Goal: Find contact information: Find contact information

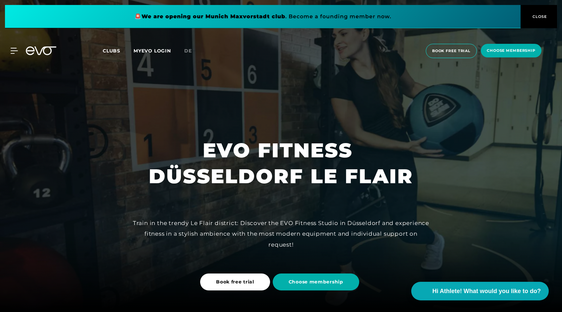
click at [543, 16] on span "CLOSE" at bounding box center [539, 17] width 16 height 6
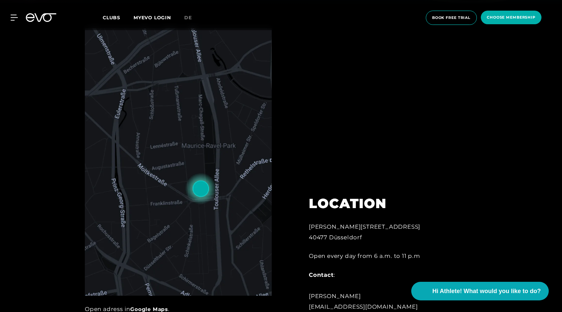
scroll to position [307, 0]
click at [211, 226] on img at bounding box center [178, 161] width 187 height 267
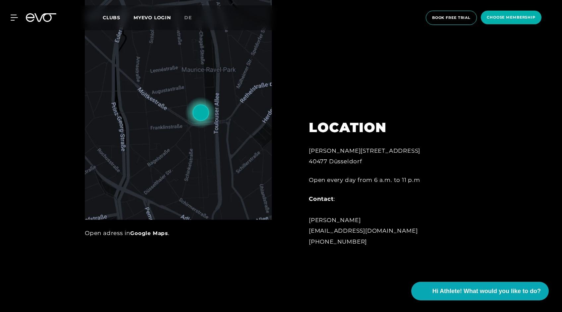
scroll to position [328, 0]
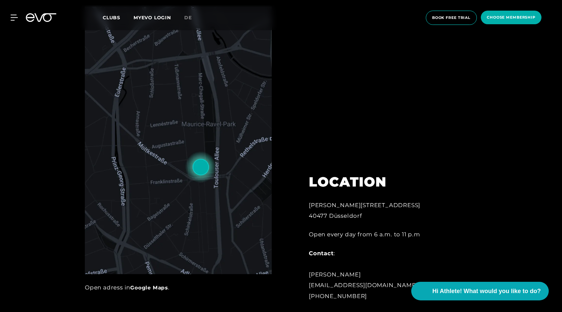
click at [201, 168] on img at bounding box center [178, 140] width 187 height 267
drag, startPoint x: 310, startPoint y: 206, endPoint x: 378, endPoint y: 208, distance: 68.0
click at [378, 208] on div "Marc-Chagall-Straße 2 40477 Düsseldorf" at bounding box center [382, 211] width 146 height 22
copy div "[PERSON_NAME][STREET_ADDRESS]"
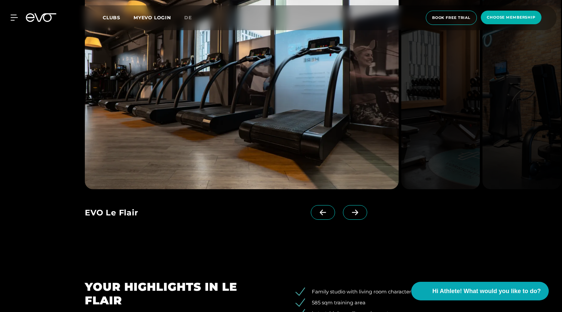
scroll to position [696, 0]
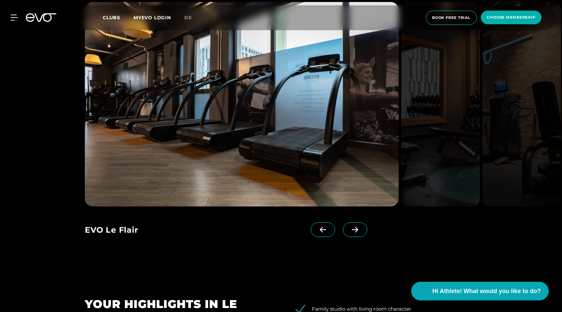
click at [363, 227] on span at bounding box center [355, 229] width 24 height 15
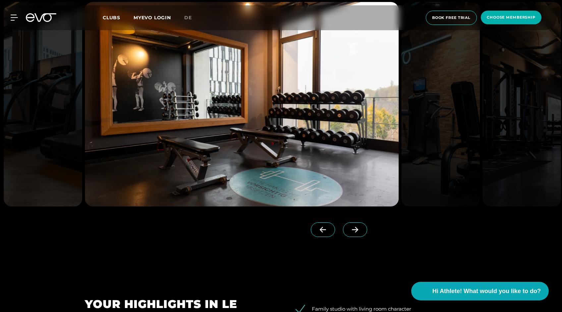
click at [363, 227] on span at bounding box center [355, 229] width 24 height 15
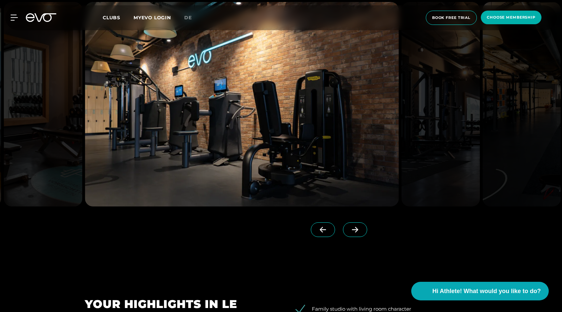
click at [363, 227] on span at bounding box center [355, 229] width 24 height 15
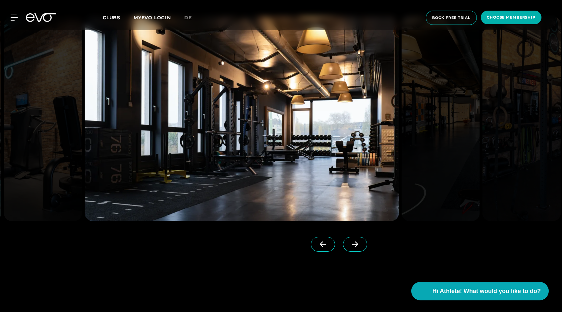
scroll to position [680, 0]
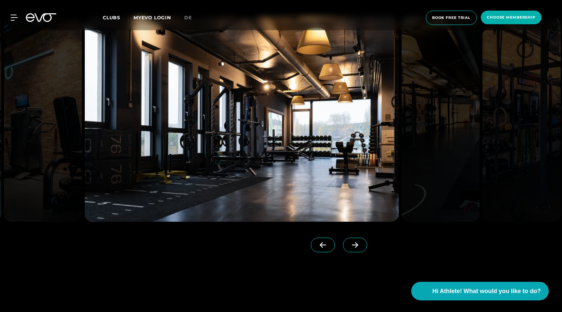
click at [356, 248] on span at bounding box center [355, 244] width 24 height 15
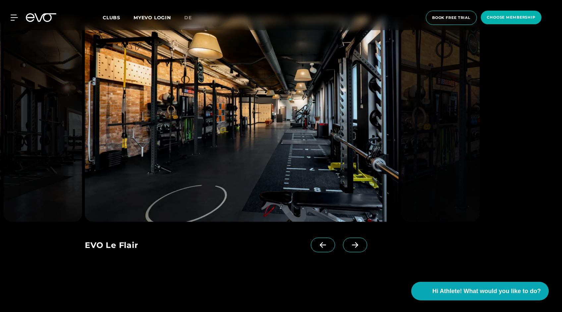
click at [356, 248] on span at bounding box center [355, 244] width 24 height 15
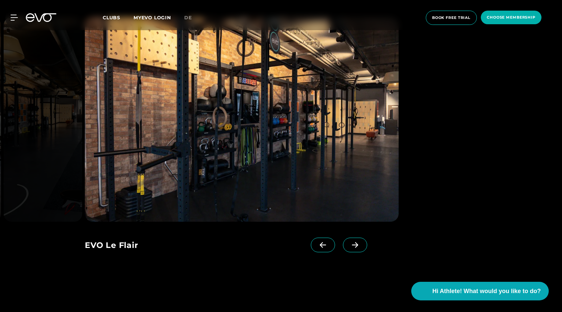
click at [356, 248] on span at bounding box center [355, 244] width 24 height 15
